Goal: Task Accomplishment & Management: Manage account settings

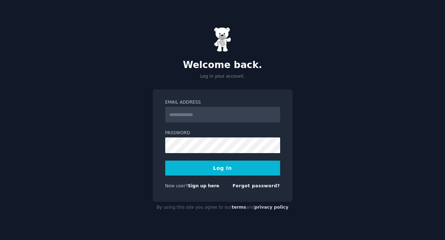
click at [200, 116] on input "Email Address" at bounding box center [222, 115] width 115 height 16
type input "**********"
click at [231, 164] on button "Log In" at bounding box center [222, 168] width 115 height 15
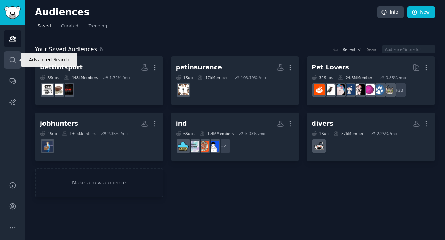
click at [16, 67] on link "Search" at bounding box center [12, 59] width 17 height 17
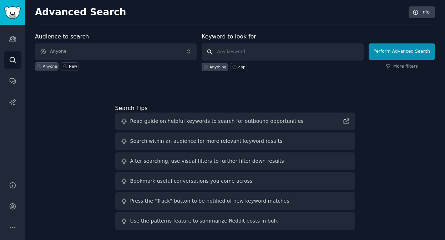
click at [243, 47] on input "text" at bounding box center [282, 52] width 162 height 17
type input "cool ai usage"
click button "Perform Advanced Search" at bounding box center [401, 52] width 66 height 16
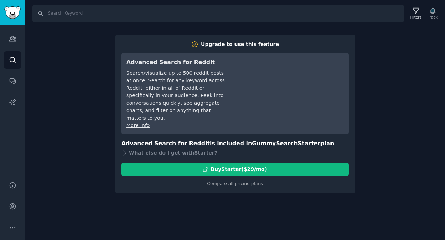
click at [252, 179] on div "Compare all pricing plans" at bounding box center [234, 181] width 227 height 11
click at [251, 182] on link "Compare all pricing plans" at bounding box center [235, 184] width 56 height 5
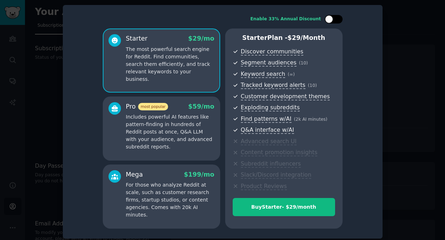
click at [331, 21] on div at bounding box center [329, 19] width 8 height 8
click at [337, 16] on div at bounding box center [338, 19] width 8 height 8
click at [337, 16] on div at bounding box center [334, 19] width 18 height 9
click at [337, 16] on div at bounding box center [338, 19] width 8 height 8
checkbox input "false"
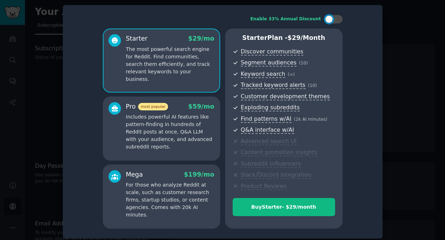
click at [413, 32] on div at bounding box center [222, 120] width 445 height 240
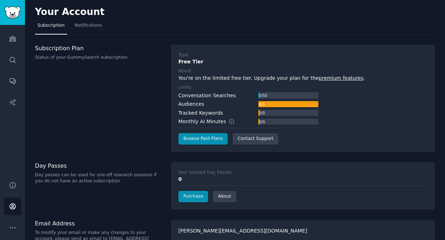
click at [68, 51] on h3 "Subscription Plan" at bounding box center [99, 48] width 128 height 7
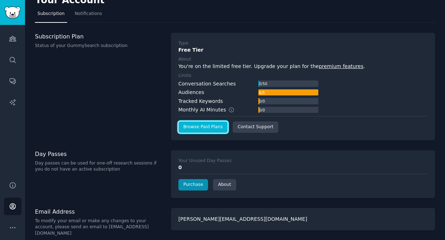
click at [204, 127] on link "Browse Paid Plans" at bounding box center [202, 127] width 49 height 11
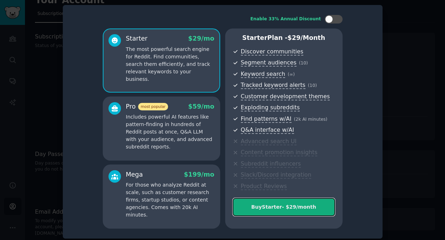
click at [276, 210] on div "Buy Starter - $ 29 /month" at bounding box center [284, 207] width 102 height 7
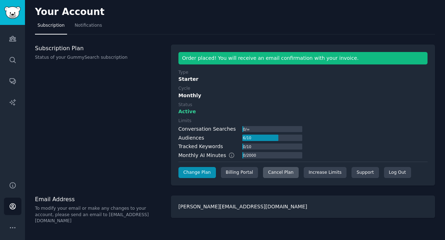
click at [288, 172] on div "Cancel Plan" at bounding box center [280, 172] width 35 height 11
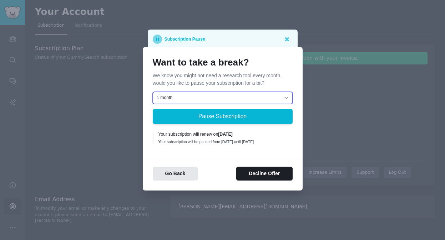
click at [265, 99] on select "1 month 2 months 3 months Choose a custom date to resume" at bounding box center [223, 98] width 140 height 12
click at [153, 92] on select "1 month 2 months 3 months Choose a custom date to resume" at bounding box center [223, 98] width 140 height 12
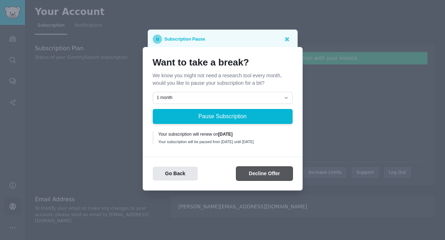
click at [267, 180] on button "Decline Offer" at bounding box center [264, 174] width 56 height 14
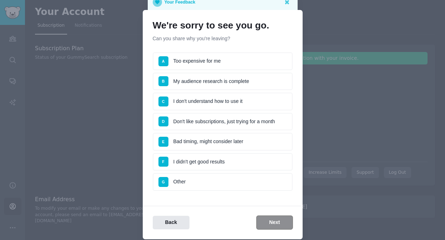
scroll to position [13, 0]
click at [248, 63] on li "A Too expensive for me" at bounding box center [223, 61] width 140 height 18
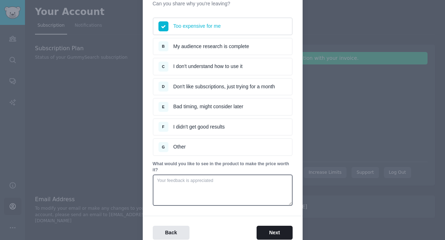
scroll to position [82, 0]
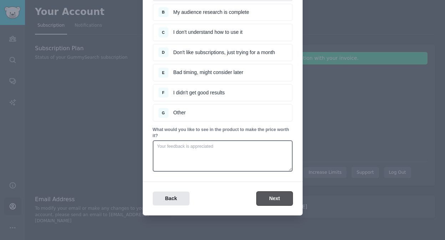
click at [269, 201] on button "Next" at bounding box center [274, 199] width 36 height 14
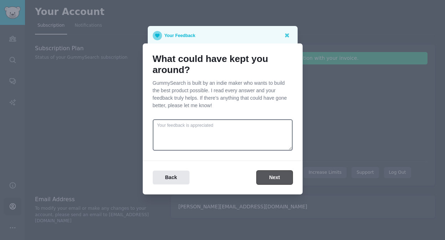
scroll to position [0, 0]
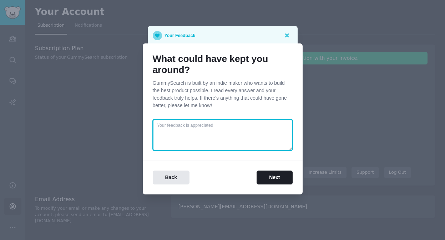
click at [244, 130] on textarea at bounding box center [223, 134] width 140 height 31
type textarea "discount"
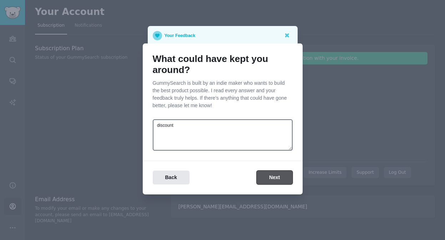
click at [277, 179] on button "Next" at bounding box center [274, 178] width 36 height 14
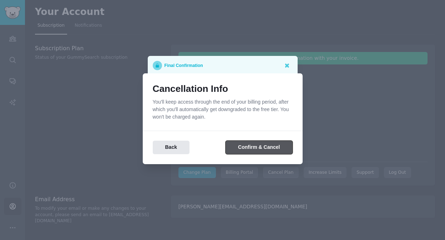
click at [277, 146] on button "Confirm & Cancel" at bounding box center [258, 148] width 67 height 14
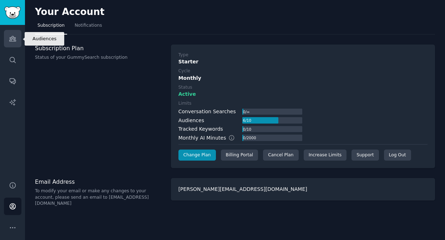
click at [14, 41] on icon "Sidebar" at bounding box center [12, 38] width 7 height 7
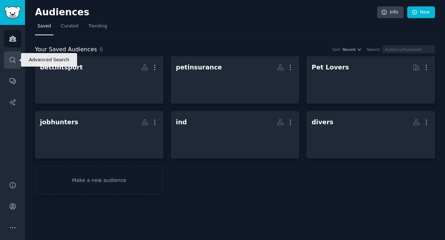
click at [18, 55] on link "Search" at bounding box center [12, 59] width 17 height 17
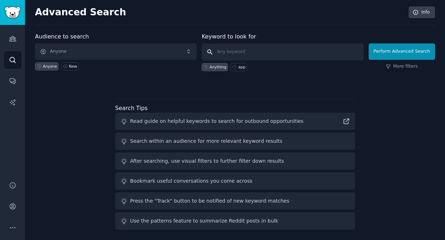
click at [265, 57] on input "text" at bounding box center [282, 52] width 162 height 17
type input "cool ai usage"
click button "Perform Advanced Search" at bounding box center [401, 52] width 66 height 16
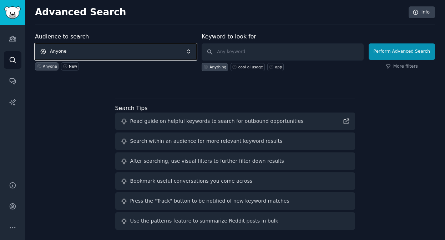
click at [83, 55] on span "Anyone" at bounding box center [116, 52] width 162 height 16
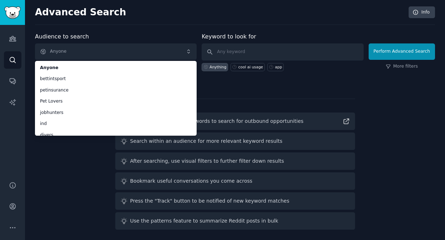
click at [246, 101] on div "Search Tips Read guide on helpful keywords to search for outbound opportunities…" at bounding box center [235, 165] width 240 height 132
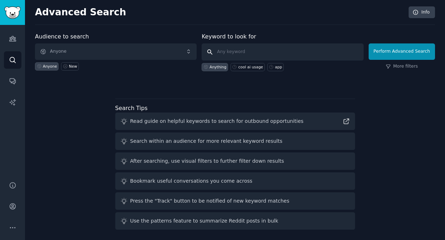
click at [244, 50] on input "text" at bounding box center [282, 52] width 162 height 17
type input "ai"
click button "Perform Advanced Search" at bounding box center [401, 52] width 66 height 16
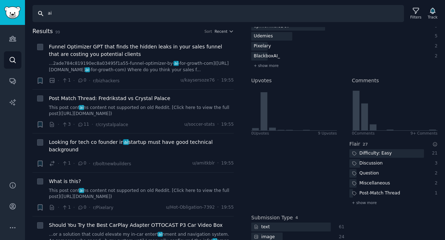
click at [103, 16] on input "ai" at bounding box center [217, 13] width 371 height 17
type input "ai usage"
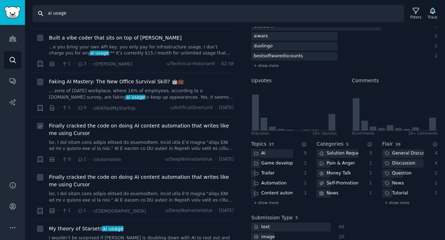
scroll to position [478, 0]
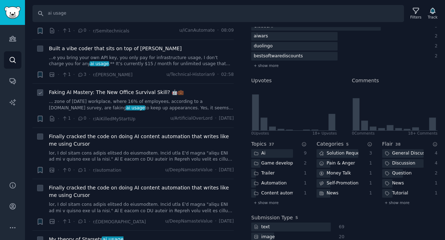
click at [139, 104] on link "... zone of [DATE] workplace, where 16% of employees, according to a [DOMAIN_NA…" at bounding box center [141, 105] width 185 height 12
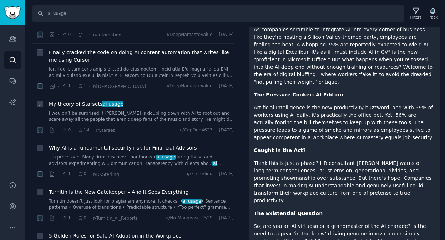
scroll to position [614, 0]
click at [121, 158] on link "...n processed. Many firms discover unauthorized ai usage during these audits—a…" at bounding box center [141, 160] width 185 height 12
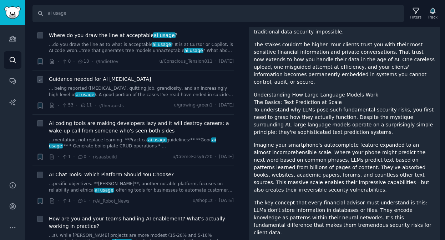
scroll to position [948, 0]
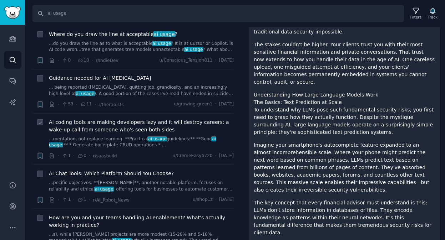
click at [118, 126] on span "AI coding tools are making developers lazy and it will destroy careers: a wake-…" at bounding box center [141, 126] width 185 height 15
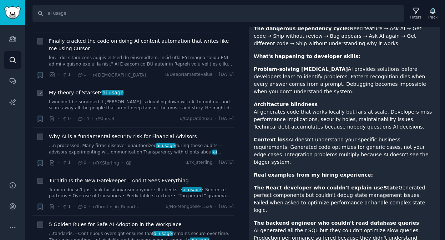
scroll to position [581, 0]
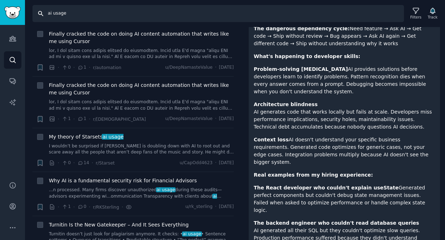
click at [109, 19] on input "ai usage" at bounding box center [217, 13] width 371 height 17
click at [85, 20] on input "ai usage" at bounding box center [217, 13] width 371 height 17
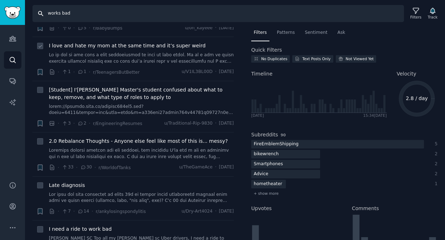
scroll to position [524, 0]
click at [47, 11] on input "works bad" at bounding box center [217, 13] width 371 height 17
type input "soft that works bad"
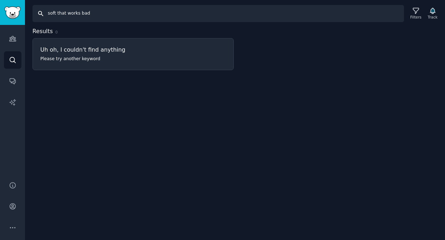
click at [83, 12] on input "soft that works bad" at bounding box center [217, 13] width 371 height 17
click at [15, 47] on div "Audiences Search Conversations AI Reports" at bounding box center [12, 99] width 25 height 148
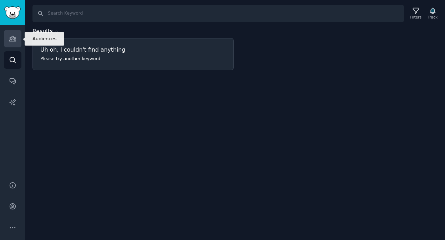
click at [13, 36] on icon "Sidebar" at bounding box center [12, 38] width 7 height 7
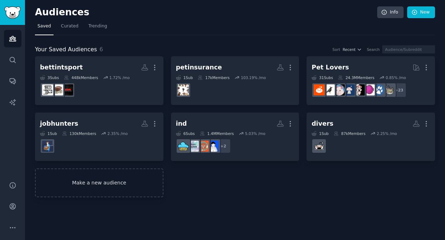
click at [124, 190] on link "Make a new audience" at bounding box center [99, 183] width 128 height 29
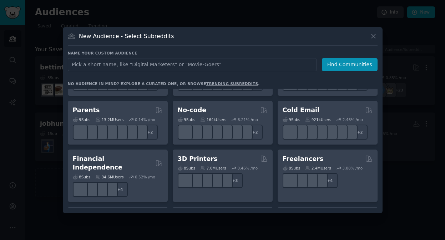
scroll to position [350, 0]
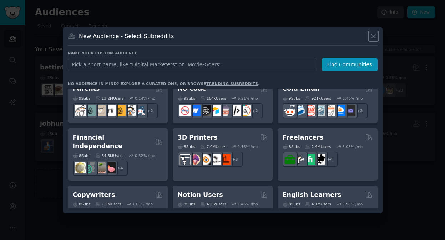
click at [372, 36] on icon at bounding box center [373, 36] width 4 height 4
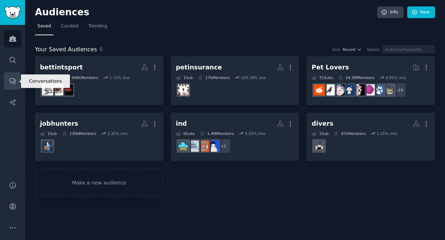
click at [12, 80] on icon "Sidebar" at bounding box center [12, 80] width 7 height 7
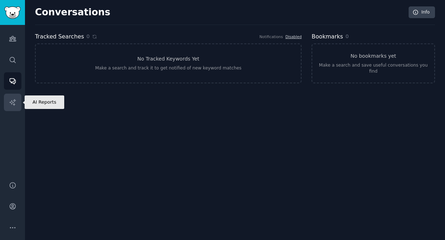
click at [14, 102] on icon "Sidebar" at bounding box center [12, 102] width 6 height 6
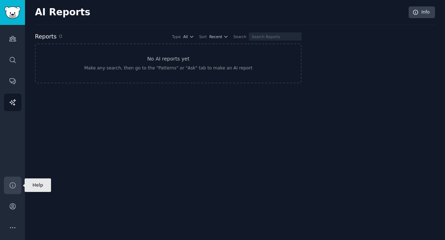
click at [14, 179] on link "Help" at bounding box center [12, 185] width 17 height 17
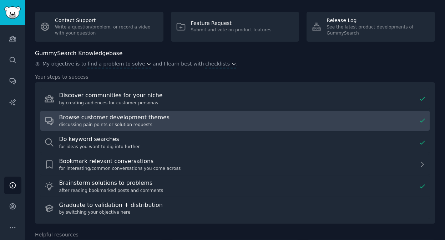
scroll to position [0, 0]
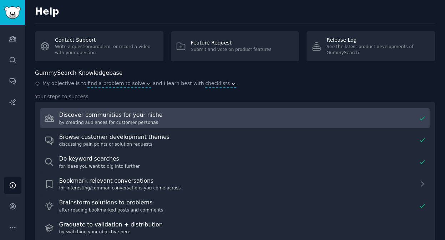
click at [190, 122] on div "by creating audiences for customer personas" at bounding box center [237, 123] width 357 height 6
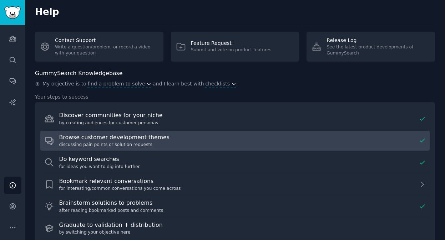
click at [175, 148] on div "discussing pain points or solution requests" at bounding box center [237, 145] width 357 height 6
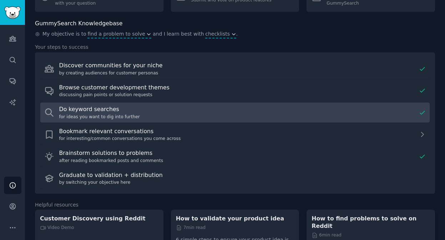
scroll to position [53, 0]
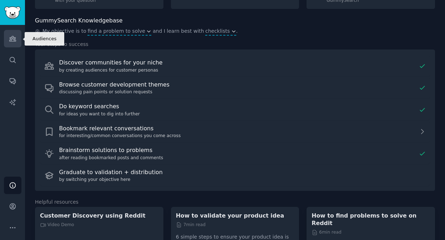
click at [14, 44] on link "Audiences" at bounding box center [12, 38] width 17 height 17
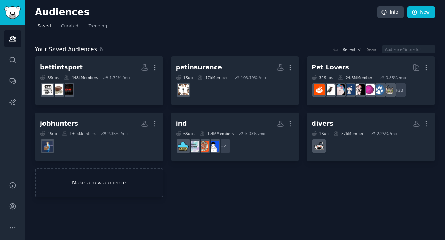
click at [110, 182] on link "Make a new audience" at bounding box center [99, 183] width 128 height 29
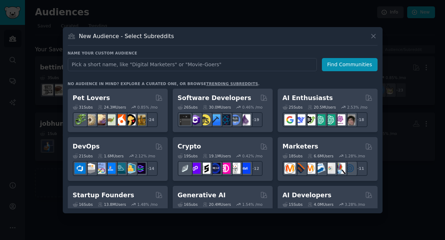
click at [221, 83] on link "trending subreddits" at bounding box center [232, 84] width 52 height 4
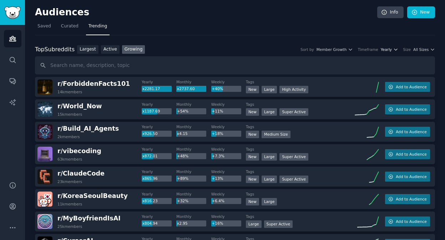
click at [393, 48] on icon "button" at bounding box center [395, 49] width 5 height 5
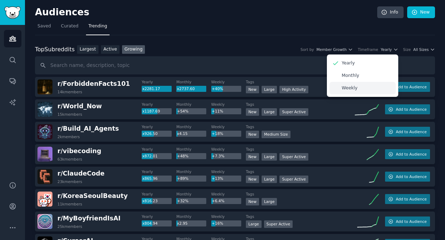
click at [345, 88] on p "Weekly" at bounding box center [350, 88] width 16 height 6
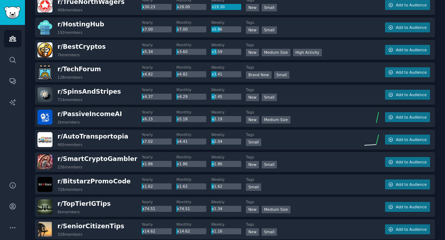
scroll to position [83, 0]
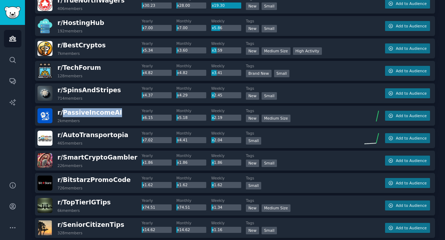
drag, startPoint x: 80, startPoint y: 113, endPoint x: 63, endPoint y: 123, distance: 19.5
click at [63, 123] on h2 "r/ PassiveIncomeAI 2k members" at bounding box center [89, 115] width 65 height 15
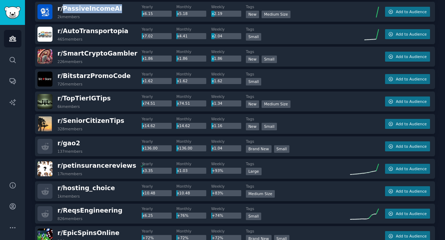
scroll to position [188, 0]
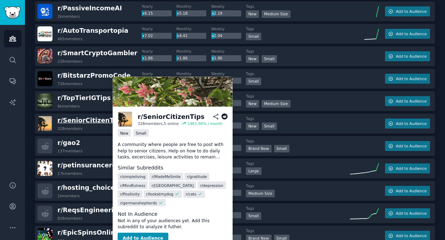
click at [97, 121] on span "r/ SeniorCitizenTips" at bounding box center [90, 120] width 67 height 7
click at [92, 118] on span "r/ SeniorCitizenTips" at bounding box center [90, 120] width 67 height 7
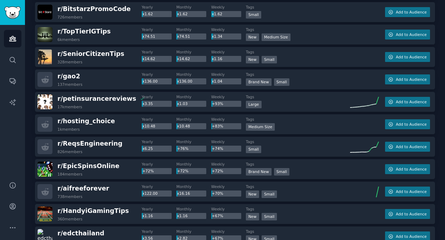
scroll to position [268, 0]
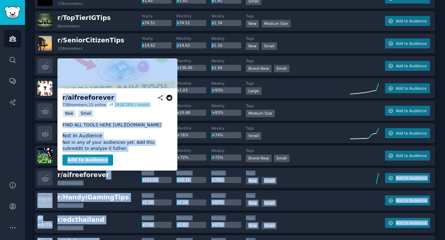
drag, startPoint x: 96, startPoint y: 174, endPoint x: 97, endPoint y: 169, distance: 4.4
click at [97, 169] on body "Help Audiences Search Conversations AI Reports Help Account More Audiences Info…" at bounding box center [222, 120] width 445 height 240
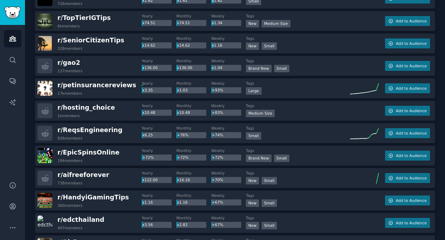
click at [137, 182] on div "r/ aifreeforever 738 members" at bounding box center [89, 178] width 104 height 15
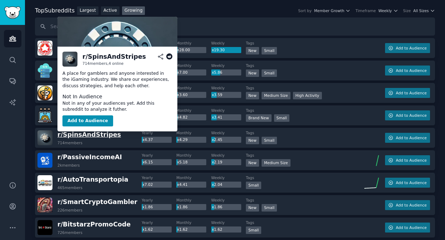
scroll to position [40, 0]
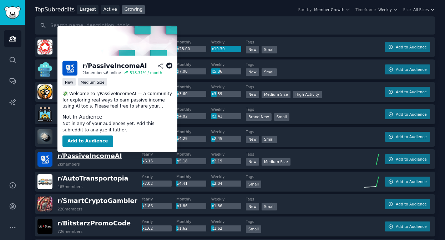
click at [101, 154] on span "r/ PassiveIncomeAI" at bounding box center [89, 156] width 65 height 7
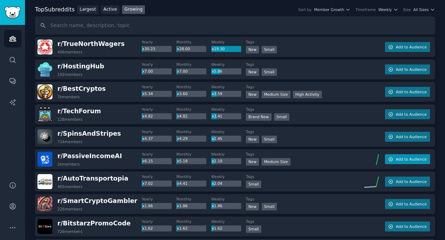
click at [404, 160] on span "Add to Audience" at bounding box center [411, 159] width 31 height 5
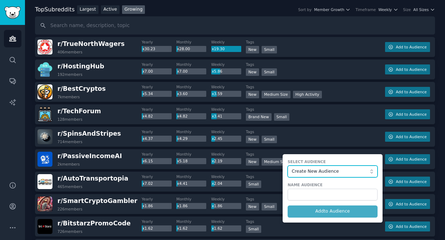
click at [332, 169] on span "Create New Audience" at bounding box center [331, 172] width 78 height 6
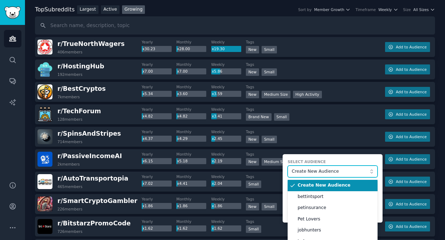
click at [332, 169] on span "Create New Audience" at bounding box center [331, 172] width 78 height 6
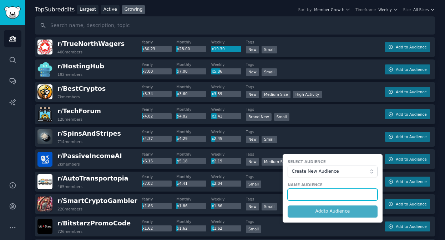
click at [323, 191] on input "text" at bounding box center [332, 195] width 90 height 12
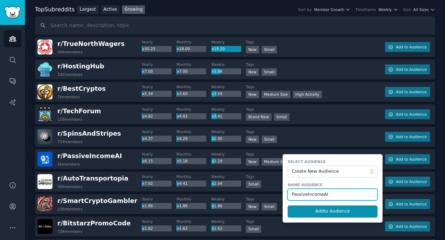
type input "PassiveIncomeAI"
click at [287, 206] on button "Add to Audience" at bounding box center [332, 212] width 90 height 12
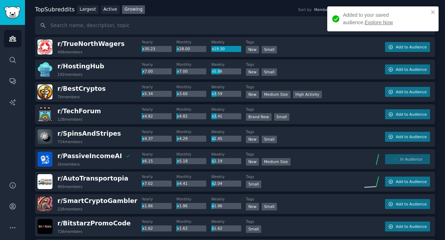
click at [364, 22] on link "Explore Now" at bounding box center [378, 23] width 28 height 6
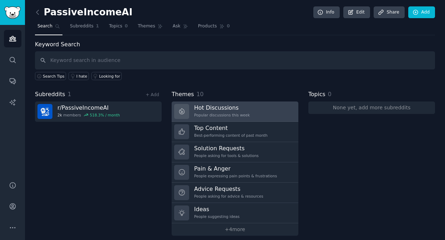
click at [247, 109] on h3 "Hot Discussions" at bounding box center [222, 107] width 56 height 7
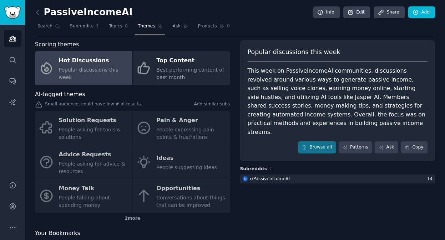
click at [94, 132] on div "Solution Requests People asking for tools & solutions Pain & Anger People expre…" at bounding box center [132, 162] width 195 height 102
click at [91, 128] on div "Solution Requests People asking for tools & solutions Pain & Anger People expre…" at bounding box center [132, 162] width 195 height 102
click at [86, 116] on div "Solution Requests People asking for tools & solutions Pain & Anger People expre…" at bounding box center [132, 162] width 195 height 102
click at [212, 104] on link "Add similar subs" at bounding box center [212, 104] width 36 height 7
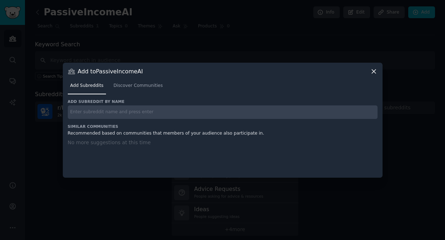
click at [166, 115] on input "text" at bounding box center [223, 113] width 310 height 14
click at [123, 84] on span "Discover Communities" at bounding box center [137, 86] width 49 height 6
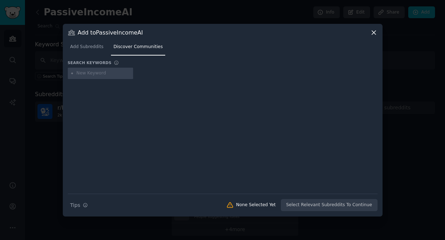
click at [371, 35] on icon at bounding box center [373, 32] width 7 height 7
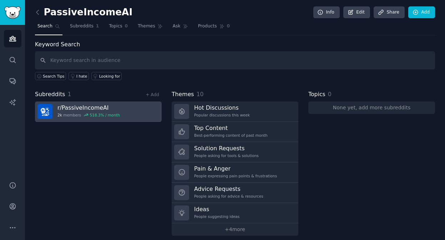
click at [124, 112] on link "r/ PassiveIncomeAI 2k members 518.3 % / month" at bounding box center [98, 112] width 127 height 20
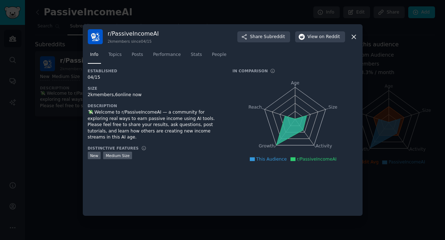
click at [351, 36] on icon at bounding box center [353, 36] width 7 height 7
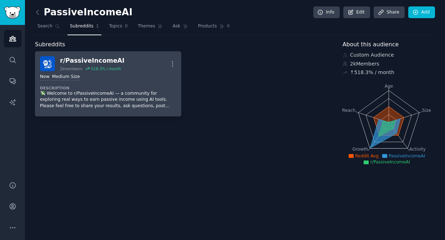
click at [106, 61] on div "r/ PassiveIncomeAI" at bounding box center [92, 60] width 65 height 9
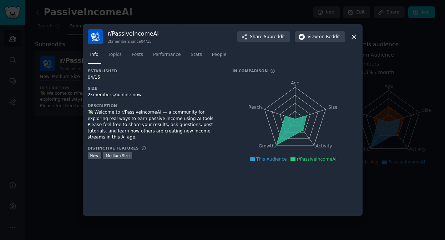
click at [357, 35] on icon at bounding box center [353, 36] width 7 height 7
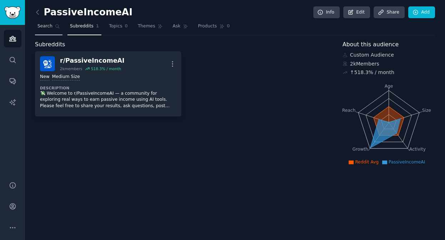
click at [45, 29] on span "Search" at bounding box center [44, 26] width 15 height 6
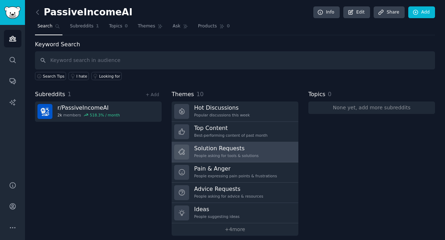
click at [272, 151] on link "Solution Requests People asking for tools & solutions" at bounding box center [235, 152] width 127 height 20
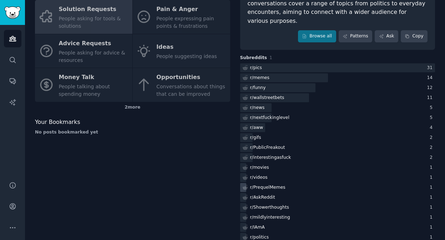
scroll to position [110, 0]
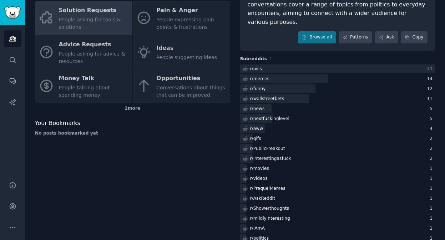
click at [182, 55] on div "Solution Requests People asking for tools & solutions Pain & Anger People expre…" at bounding box center [132, 52] width 195 height 102
click at [151, 49] on div "Solution Requests People asking for tools & solutions Pain & Anger People expre…" at bounding box center [132, 52] width 195 height 102
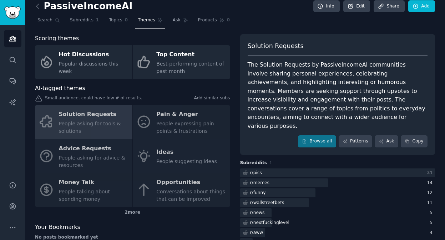
scroll to position [0, 0]
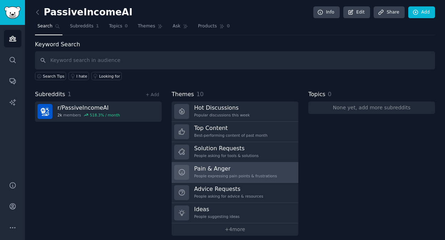
scroll to position [5, 0]
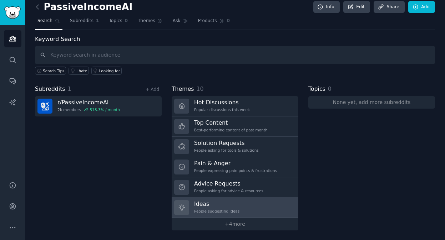
click at [243, 203] on link "Ideas People suggesting ideas" at bounding box center [235, 208] width 127 height 20
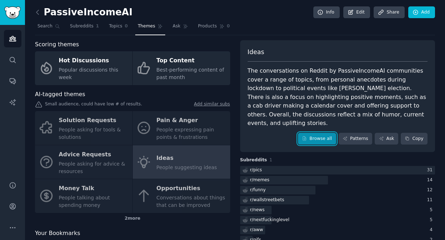
click at [312, 133] on link "Browse all" at bounding box center [317, 139] width 38 height 12
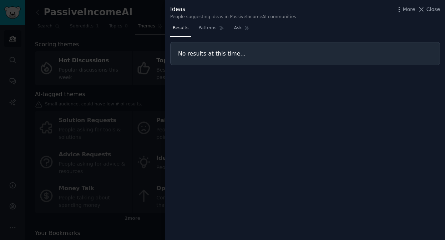
click at [210, 19] on div "People suggesting ideas in PassiveIncomeAI communities" at bounding box center [233, 17] width 126 height 6
click at [210, 22] on link "Patterns" at bounding box center [211, 29] width 30 height 15
click at [434, 10] on span "Close" at bounding box center [433, 9] width 14 height 7
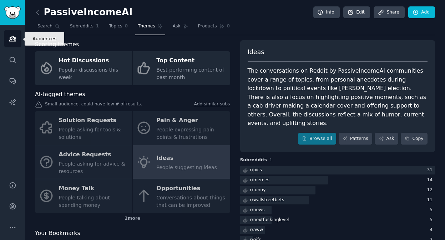
click at [10, 44] on link "Audiences" at bounding box center [12, 38] width 17 height 17
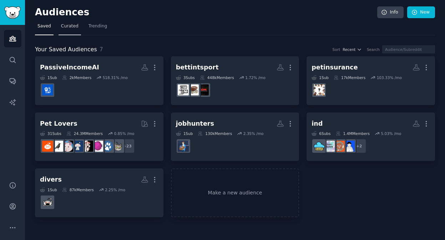
click at [73, 27] on span "Curated" at bounding box center [69, 26] width 17 height 6
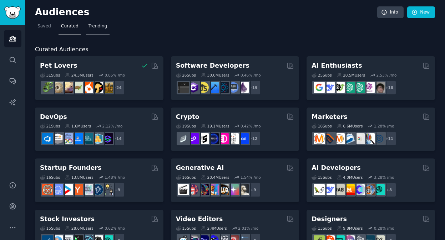
click at [102, 26] on span "Trending" at bounding box center [97, 26] width 19 height 6
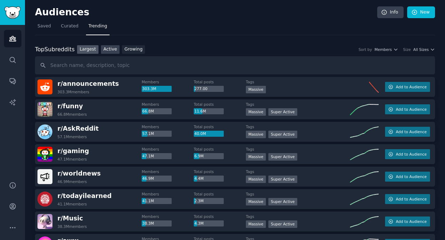
click at [110, 50] on link "Active" at bounding box center [110, 49] width 19 height 9
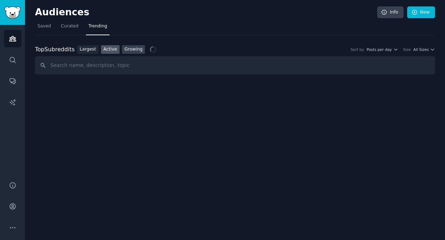
click at [136, 52] on link "Growing" at bounding box center [133, 49] width 23 height 9
click at [387, 52] on span "Yearly" at bounding box center [386, 49] width 11 height 5
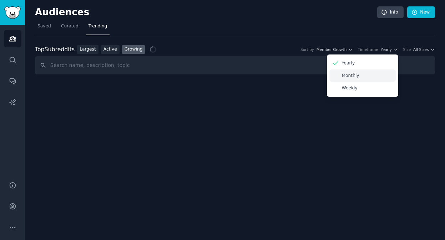
click at [374, 80] on div "Monthly" at bounding box center [362, 76] width 66 height 12
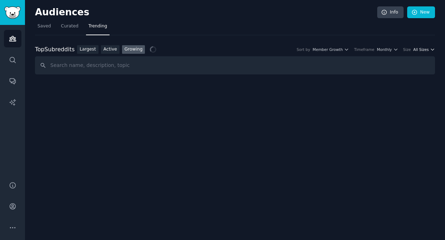
click at [430, 50] on icon "button" at bounding box center [432, 49] width 5 height 5
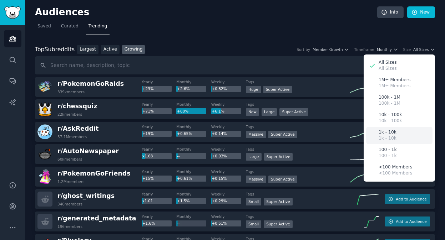
click at [403, 140] on div "1k - 10k 1k - 10k" at bounding box center [399, 135] width 66 height 17
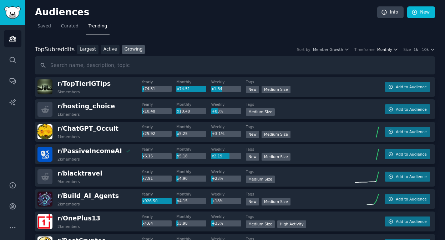
click at [387, 50] on span "Monthly" at bounding box center [384, 49] width 15 height 5
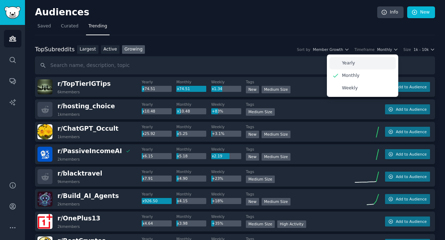
click at [372, 66] on div "Yearly" at bounding box center [362, 63] width 66 height 12
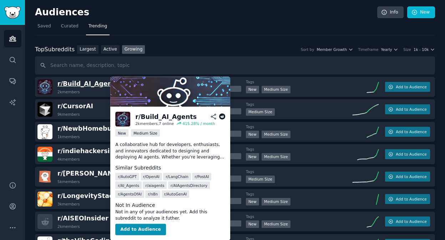
click at [102, 83] on span "r/ Build_AI_Agents" at bounding box center [87, 83] width 61 height 7
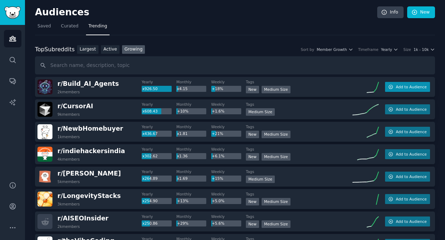
click at [398, 88] on span "Add to Audience" at bounding box center [411, 87] width 31 height 5
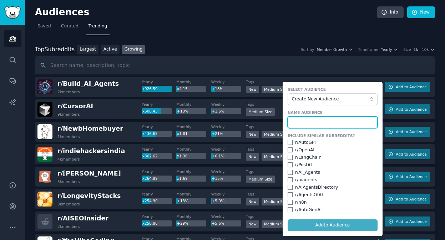
click at [310, 124] on input "text" at bounding box center [332, 123] width 90 height 12
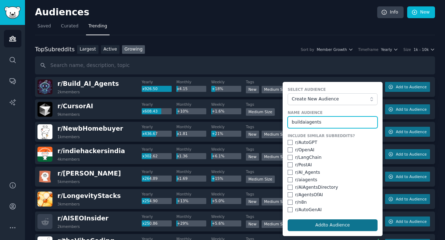
type input "buildaiagents"
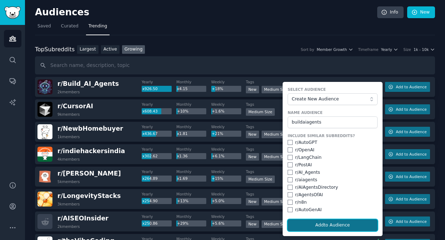
click at [331, 224] on button "Add to Audience" at bounding box center [332, 226] width 90 height 12
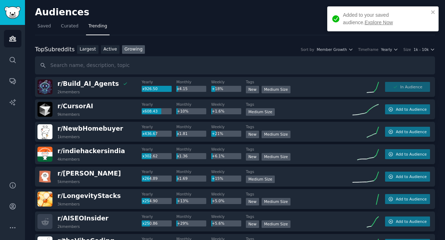
click at [364, 22] on link "Explore Now" at bounding box center [378, 23] width 28 height 6
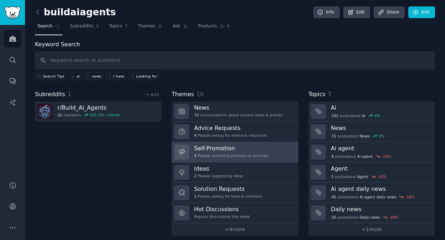
scroll to position [5, 0]
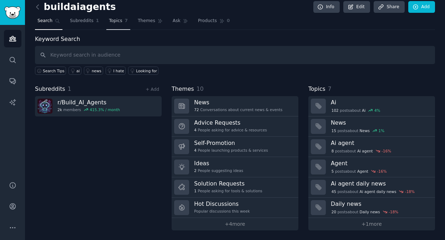
click at [113, 23] on span "Topics" at bounding box center [115, 21] width 13 height 6
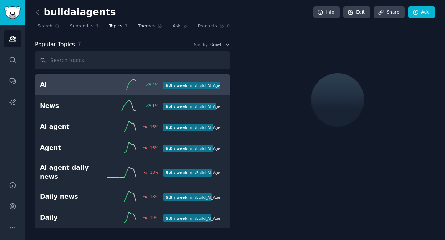
click at [143, 24] on span "Themes" at bounding box center [146, 26] width 17 height 6
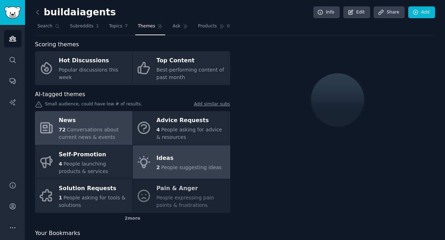
click at [184, 158] on div "Ideas" at bounding box center [188, 158] width 65 height 11
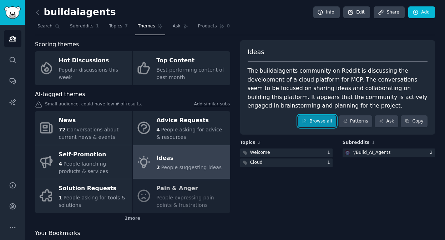
click at [316, 124] on link "Browse all" at bounding box center [317, 122] width 38 height 12
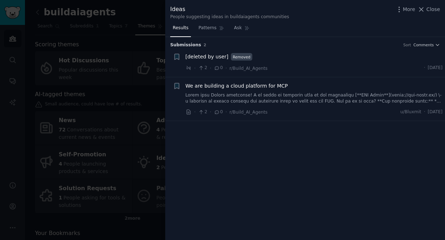
click at [124, 37] on div at bounding box center [222, 120] width 445 height 240
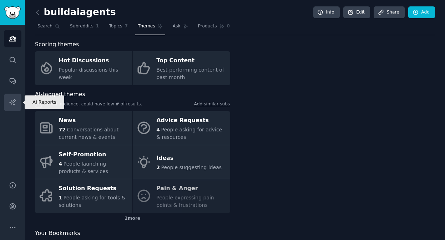
click at [17, 98] on link "AI Reports" at bounding box center [12, 102] width 17 height 17
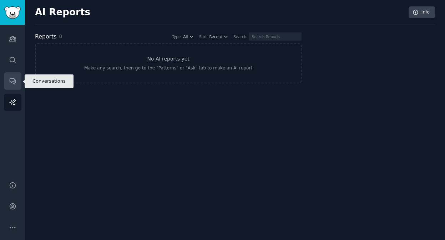
click at [17, 74] on link "Conversations" at bounding box center [12, 80] width 17 height 17
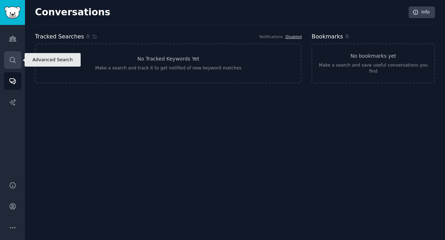
click at [17, 57] on link "Search" at bounding box center [12, 59] width 17 height 17
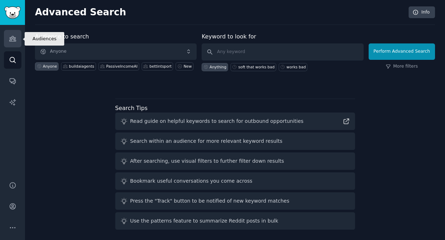
click at [12, 41] on icon "Sidebar" at bounding box center [12, 38] width 6 height 5
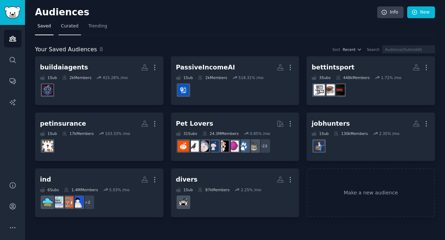
click at [77, 33] on link "Curated" at bounding box center [69, 28] width 22 height 15
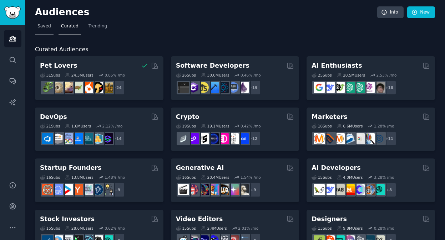
click at [49, 27] on span "Saved" at bounding box center [44, 26] width 14 height 6
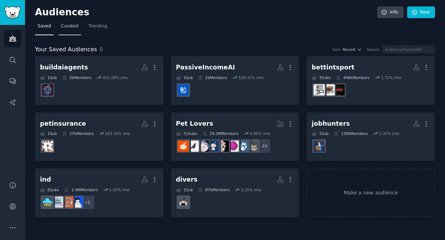
click at [72, 29] on span "Curated" at bounding box center [69, 26] width 17 height 6
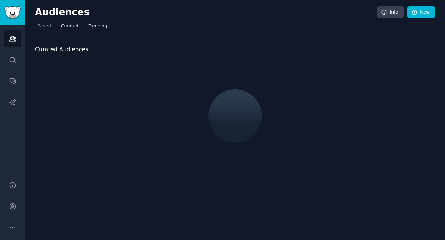
click at [97, 29] on span "Trending" at bounding box center [97, 26] width 19 height 6
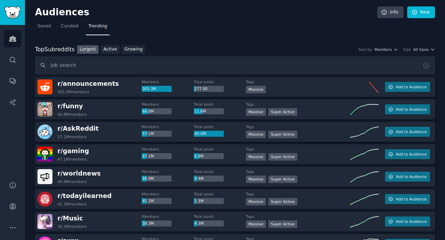
type input "job search"
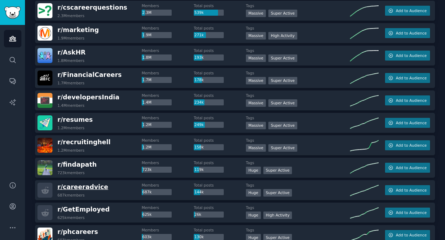
scroll to position [184, 0]
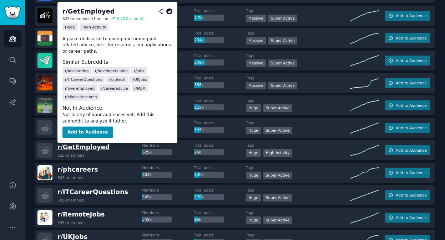
click at [78, 146] on span "r/ GetEmployed" at bounding box center [83, 147] width 52 height 7
click at [88, 128] on button "Add to Audience" at bounding box center [87, 132] width 51 height 11
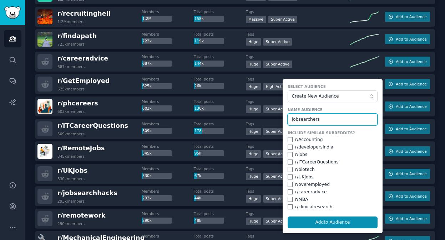
scroll to position [251, 0]
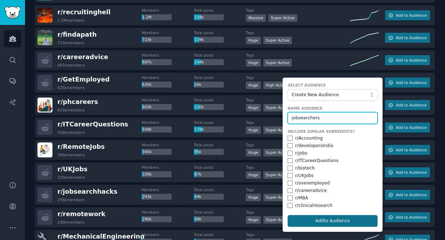
type input "jobsearchers"
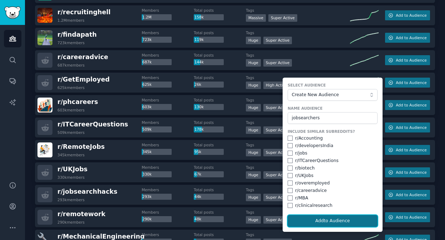
click at [326, 221] on button "Add to Audience" at bounding box center [332, 221] width 90 height 12
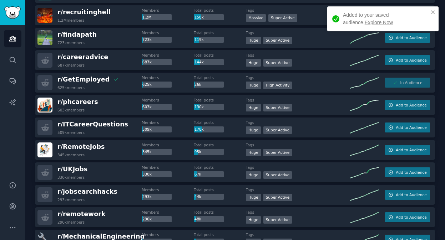
click at [364, 23] on link "Explore Now" at bounding box center [378, 23] width 28 height 6
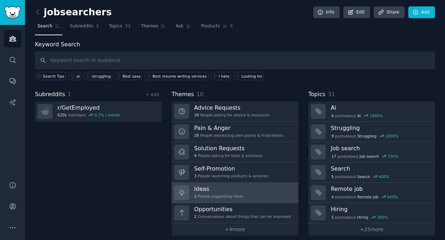
click at [249, 188] on link "Ideas 2 People suggesting ideas" at bounding box center [235, 193] width 127 height 20
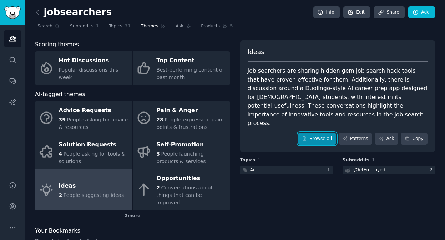
click at [313, 133] on link "Browse all" at bounding box center [317, 139] width 38 height 12
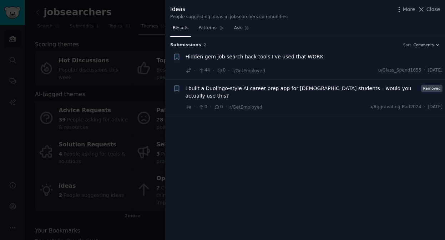
click at [322, 61] on div "Hidden gem job search hack tools I've used that WORK" at bounding box center [313, 58] width 257 height 10
click at [433, 6] on span "Close" at bounding box center [433, 9] width 14 height 7
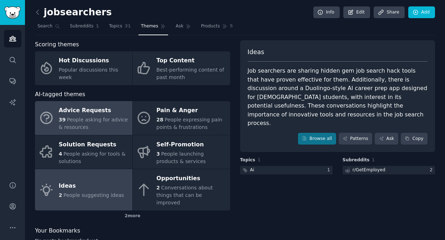
click at [91, 128] on div "39 People asking for advice & resources" at bounding box center [94, 123] width 70 height 15
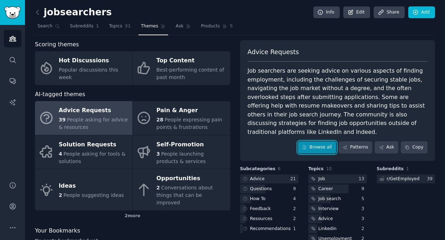
click at [315, 143] on link "Browse all" at bounding box center [317, 148] width 38 height 12
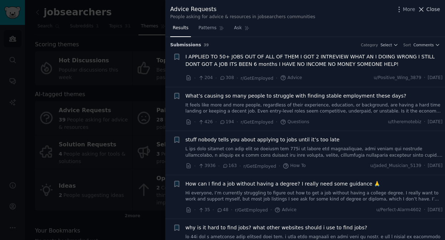
click at [428, 10] on span "Close" at bounding box center [433, 9] width 14 height 7
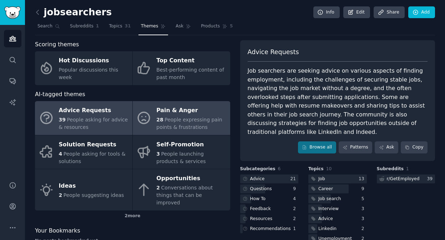
click at [197, 124] on span "People expressing pain points & frustrations" at bounding box center [189, 123] width 66 height 13
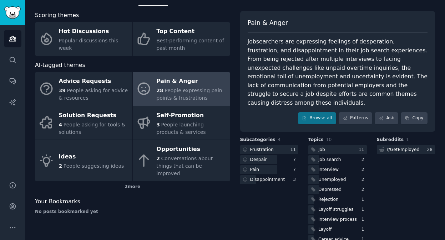
scroll to position [35, 0]
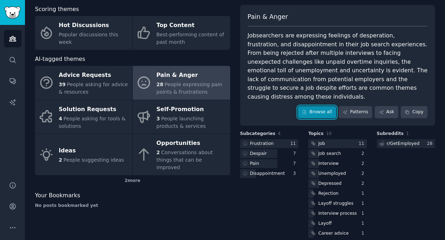
click at [312, 106] on link "Browse all" at bounding box center [317, 112] width 38 height 12
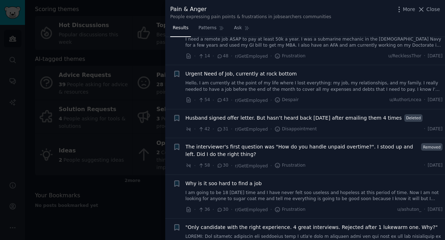
scroll to position [306, 0]
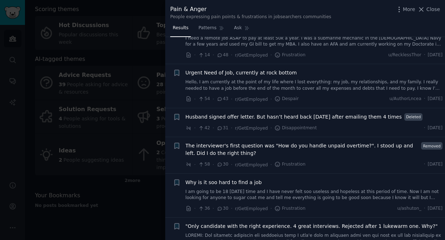
click at [90, 186] on div at bounding box center [222, 120] width 445 height 240
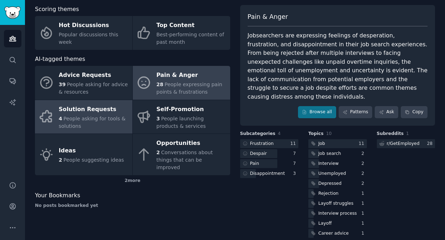
click at [111, 108] on div "Solution Requests" at bounding box center [94, 109] width 70 height 11
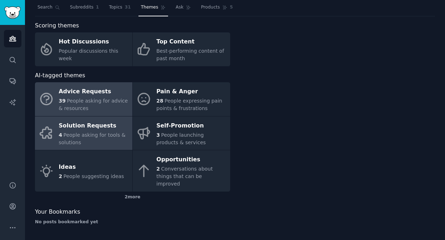
scroll to position [11, 0]
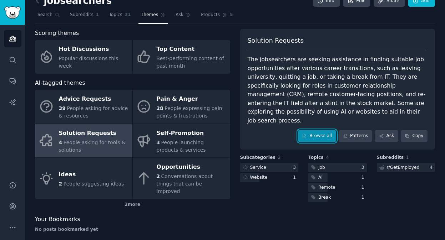
click at [308, 130] on link "Browse all" at bounding box center [317, 136] width 38 height 12
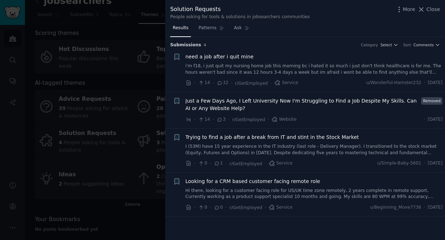
click at [133, 65] on div at bounding box center [222, 120] width 445 height 240
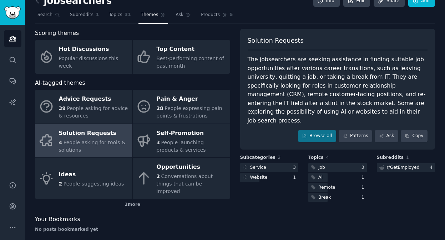
click at [44, 7] on div "jobsearchers Info Edit Share Add" at bounding box center [235, 2] width 400 height 15
click at [213, 21] on link "Products 5" at bounding box center [216, 16] width 37 height 15
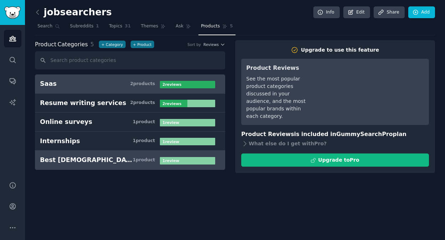
click at [122, 158] on h3 "Best [DEMOGRAPHIC_DATA] jobs 1 product" at bounding box center [100, 160] width 120 height 9
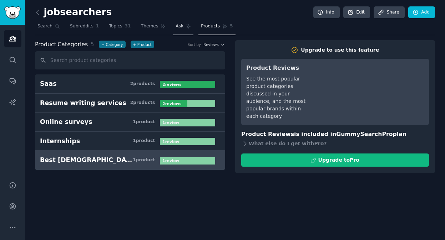
click at [177, 29] on span "Ask" at bounding box center [179, 26] width 8 height 6
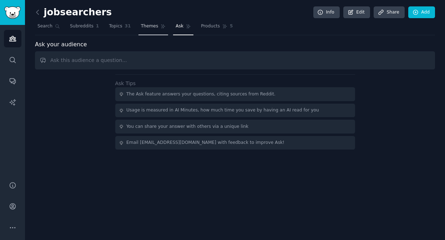
click at [153, 33] on link "Themes" at bounding box center [153, 28] width 30 height 15
